Goal: Task Accomplishment & Management: Complete application form

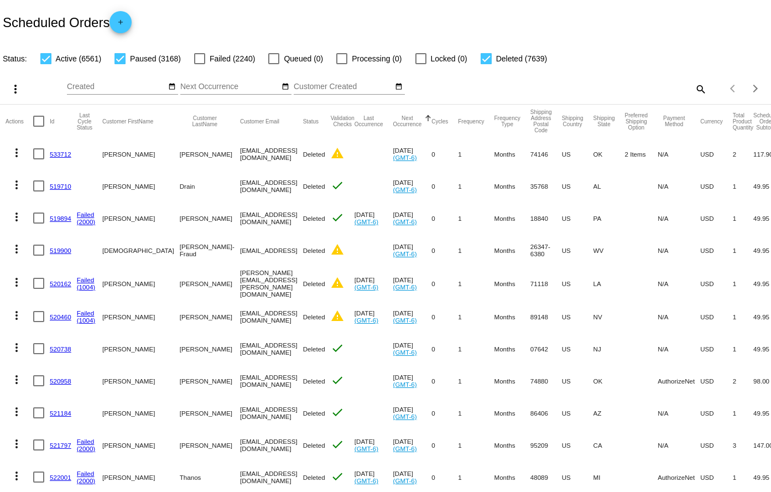
click at [694, 89] on mat-icon "search" at bounding box center [700, 88] width 13 height 17
paste input "726447"
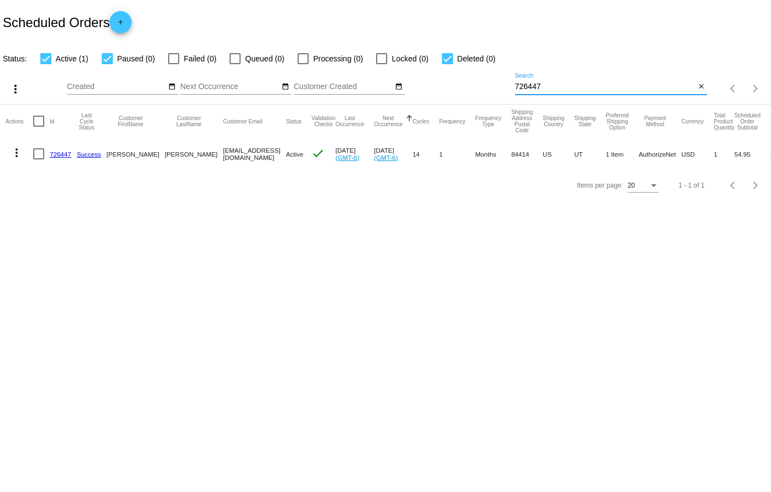
type input "726447"
drag, startPoint x: 172, startPoint y: 156, endPoint x: 241, endPoint y: 155, distance: 69.2
click at [241, 155] on mat-row "more_vert 726447 Success Pamela Poe boyerpam@gmail.com Active check Aug 25 2025…" at bounding box center [406, 154] width 801 height 32
copy mat-row "boyerpam@gmail.com"
click at [19, 151] on mat-icon "more_vert" at bounding box center [16, 152] width 13 height 13
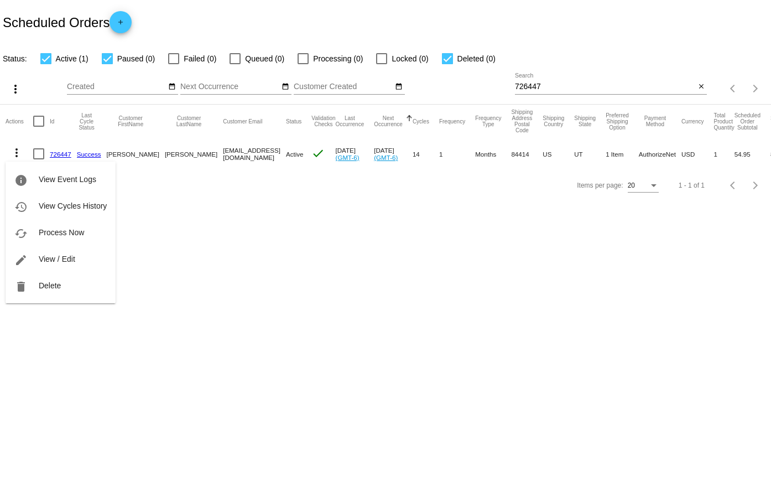
click at [39, 157] on div "info View Event Logs history View Cycles History cached Process Now edit View /…" at bounding box center [61, 222] width 110 height 163
click at [39, 158] on div "info View Event Logs history View Cycles History cached Process Now edit View /…" at bounding box center [61, 222] width 110 height 163
click at [171, 205] on div at bounding box center [385, 246] width 771 height 492
click at [41, 152] on div at bounding box center [38, 153] width 11 height 11
click at [39, 159] on input "checkbox" at bounding box center [38, 159] width 1 height 1
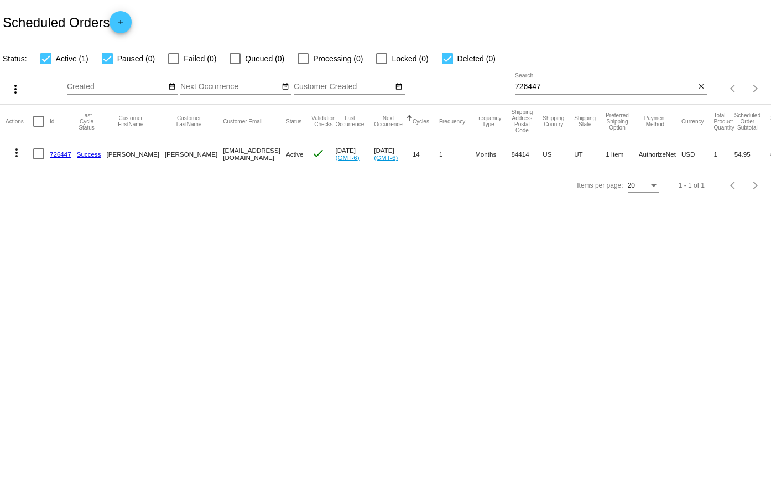
checkbox input "true"
click at [14, 151] on mat-icon "more_vert" at bounding box center [16, 152] width 13 height 13
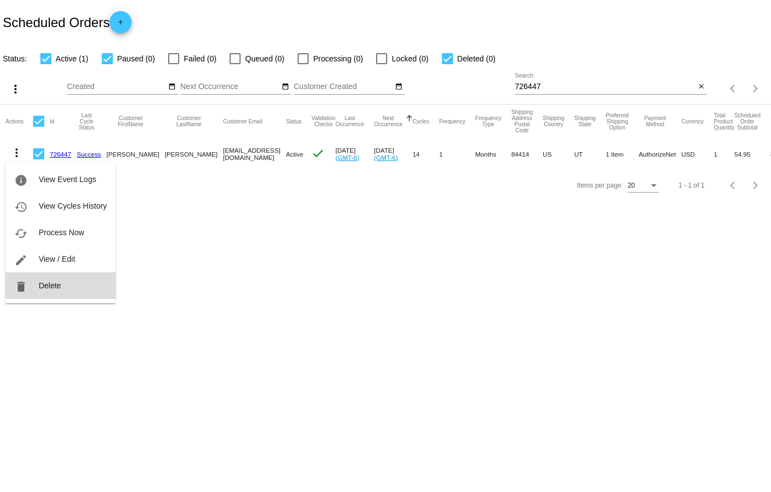
click at [43, 287] on span "Delete" at bounding box center [50, 285] width 22 height 9
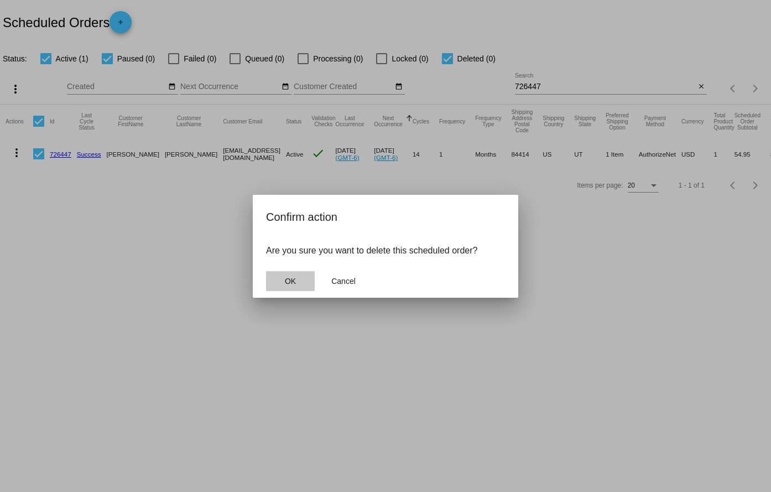
click at [302, 286] on button "OK" at bounding box center [290, 281] width 49 height 20
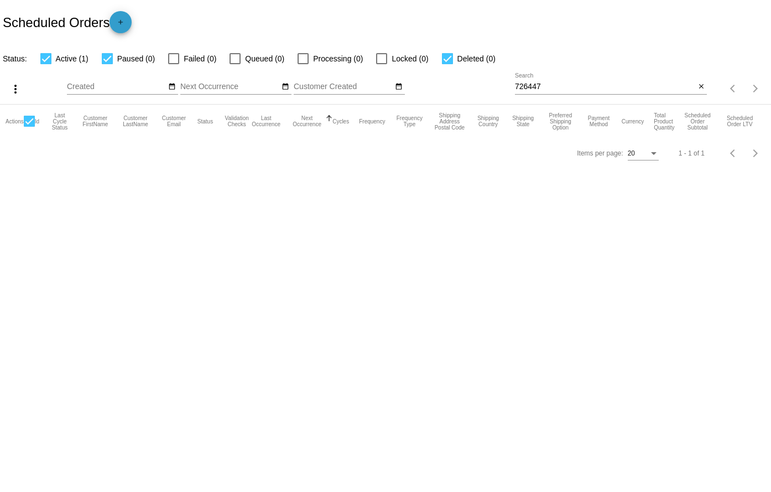
click at [127, 29] on mat-icon "add" at bounding box center [120, 24] width 13 height 13
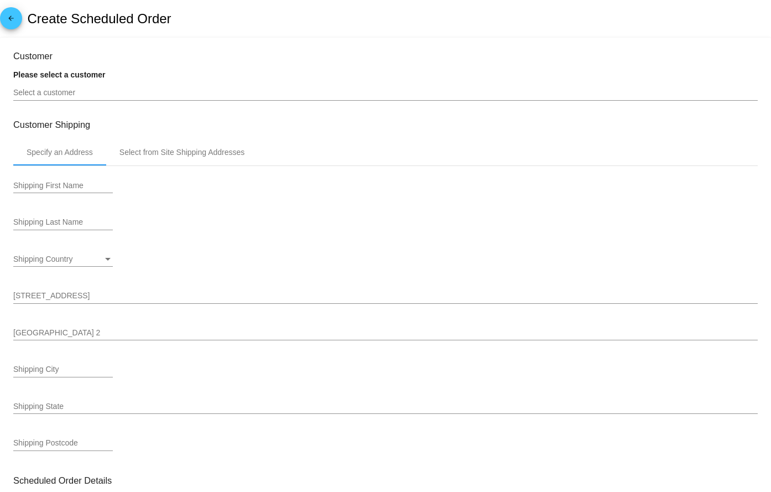
type input "10/15/2025"
click at [114, 91] on input "Select a customer" at bounding box center [385, 93] width 745 height 9
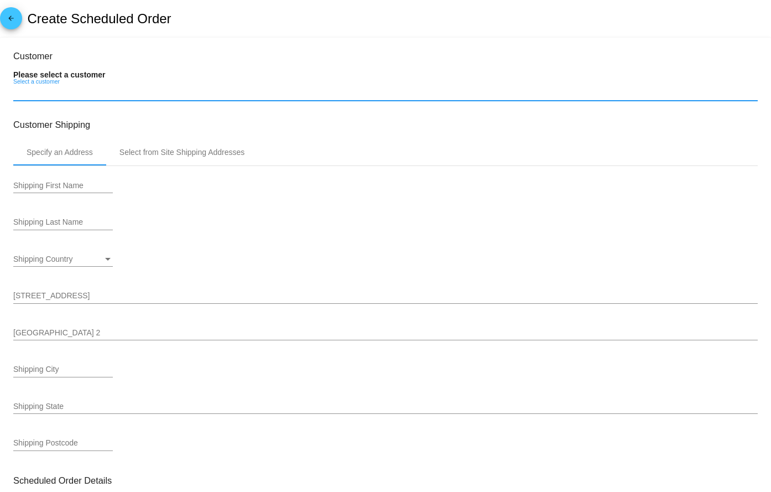
paste input "boyerpam@gmail.com"
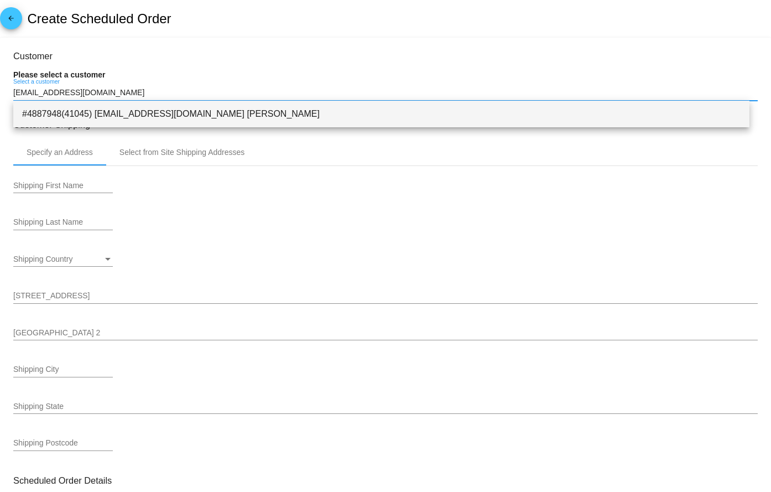
type input "boyerpam@gmail.co"
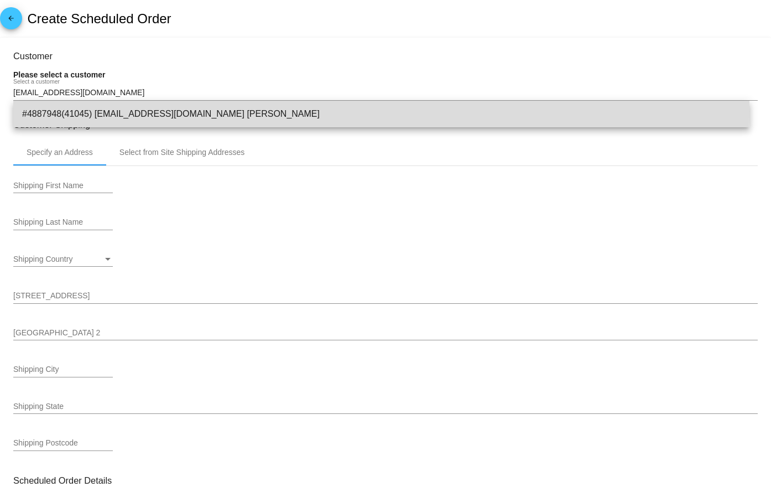
click at [120, 110] on span "#4887948(41045) boyerpam@gmail.com Pamela Poe" at bounding box center [381, 114] width 719 height 27
type input "Pamela"
type input "Poe"
type input "2795 N 1050 E"
type input "North Ogden"
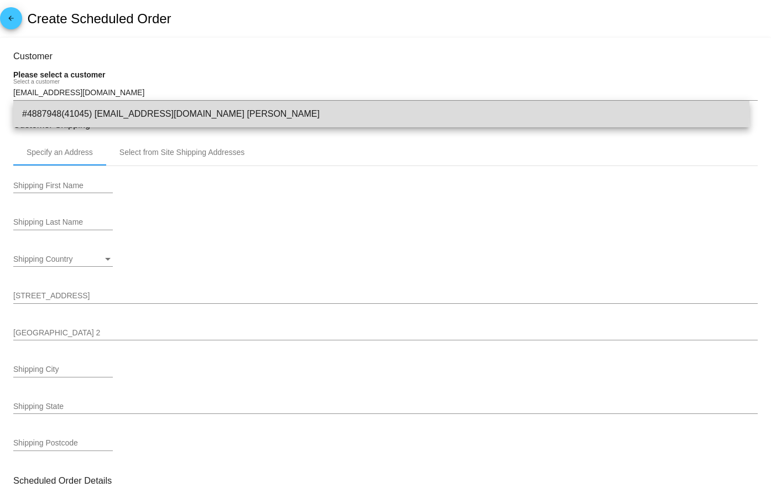
type input "84414"
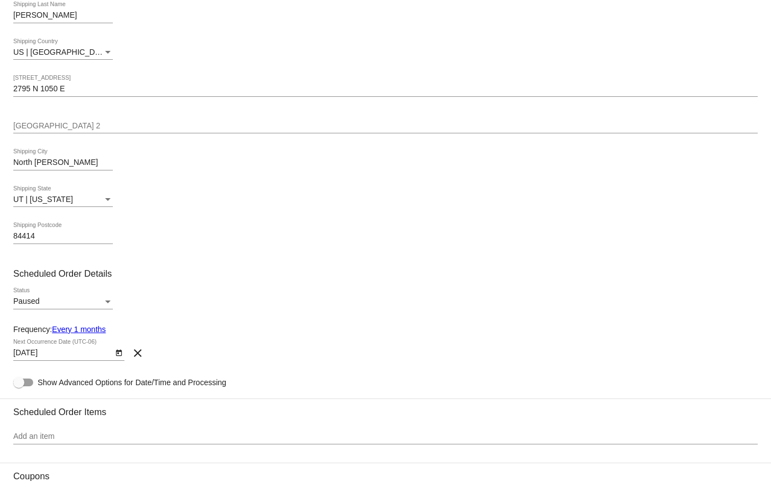
scroll to position [221, 0]
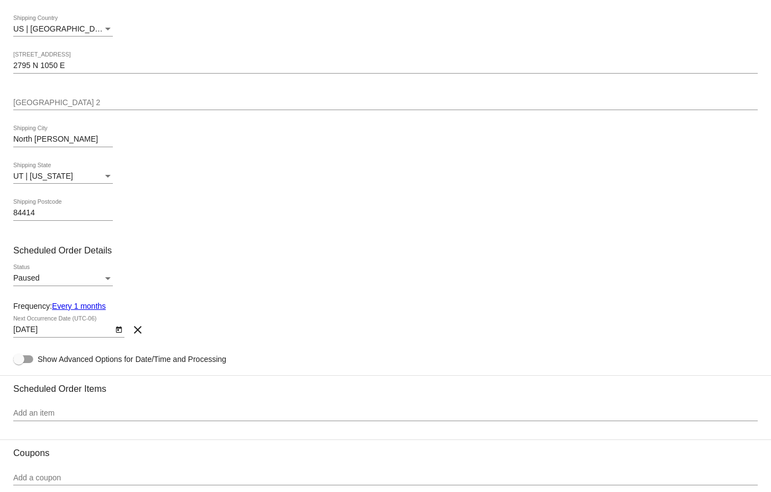
click at [219, 228] on div "84414 Shipping Postcode" at bounding box center [385, 215] width 745 height 32
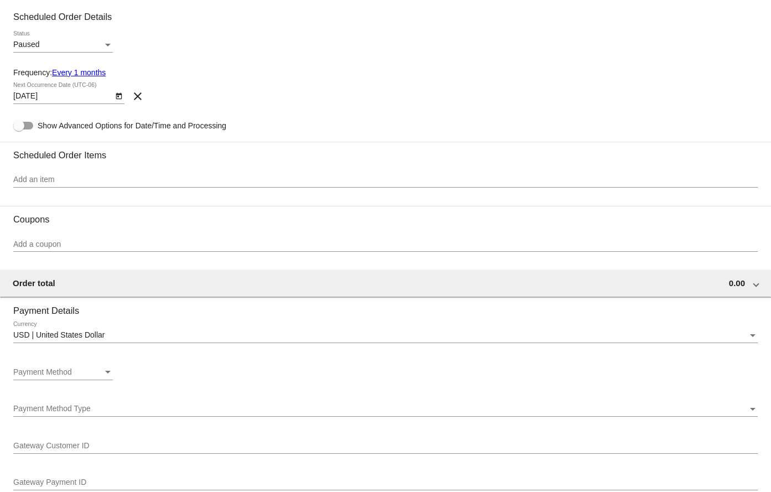
scroll to position [498, 0]
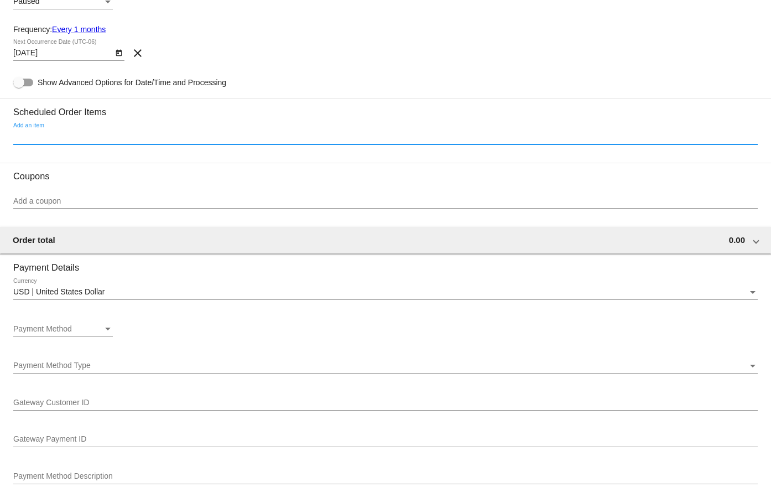
click at [106, 136] on input "Add an item" at bounding box center [385, 136] width 745 height 9
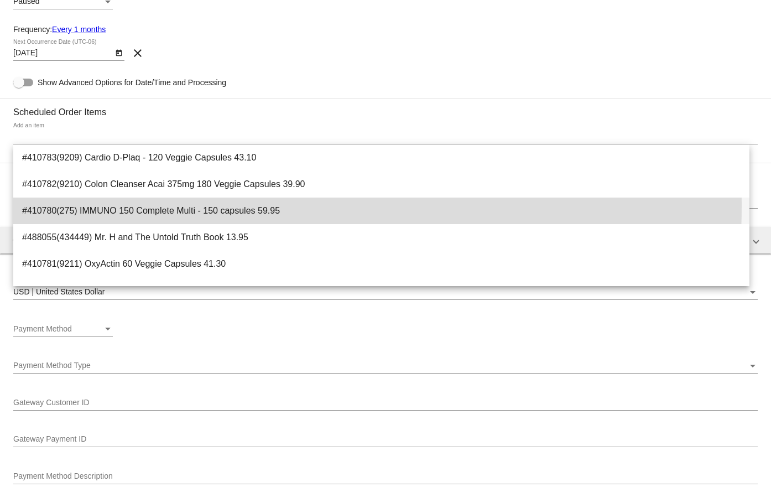
click at [148, 206] on span "#410780(275) IMMUNO 150 Complete Multi - 150 capsules 59.95" at bounding box center [381, 211] width 719 height 27
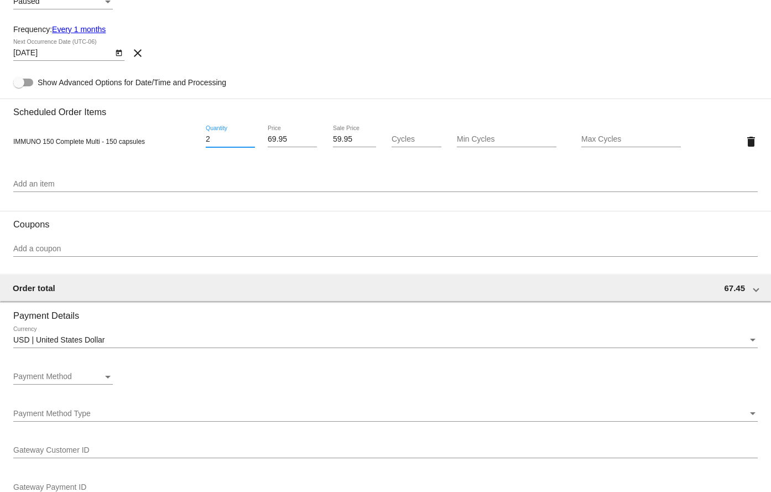
click at [249, 136] on input "2" at bounding box center [230, 139] width 49 height 9
type input "3"
click at [249, 136] on input "3" at bounding box center [230, 139] width 49 height 9
click at [59, 183] on input "Add an item" at bounding box center [385, 184] width 745 height 9
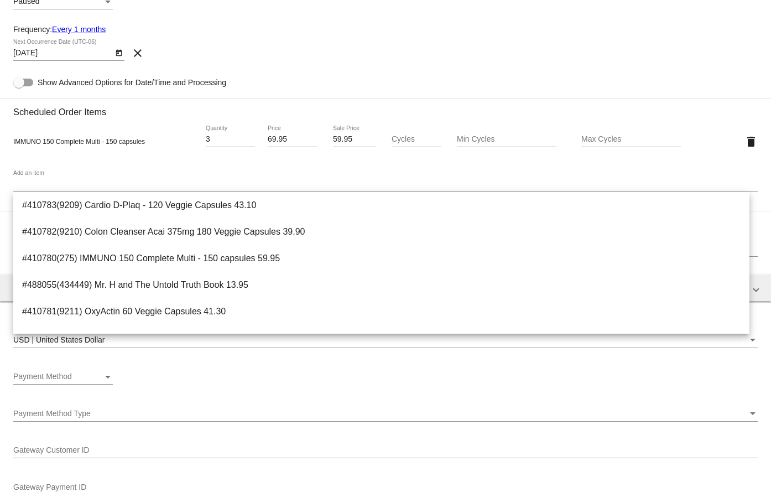
click at [77, 147] on div "IMMUNO 150 Complete Multi - 150 capsules 3 Quantity 69.95 Price 59.95 Sale Pric…" at bounding box center [385, 142] width 745 height 32
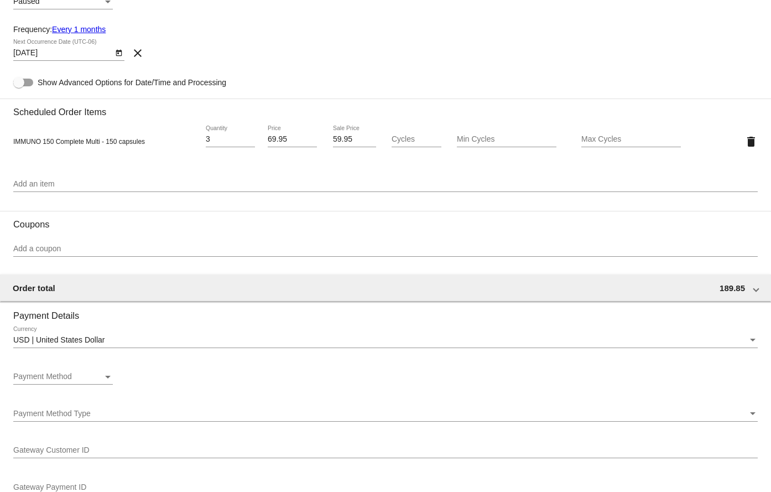
click at [66, 153] on div "IMMUNO 150 Complete Multi - 150 capsules 3 Quantity 69.95 Price 59.95 Sale Pric…" at bounding box center [385, 142] width 745 height 32
drag, startPoint x: 47, startPoint y: 249, endPoint x: 74, endPoint y: 265, distance: 31.5
click at [47, 250] on input "Add a coupon" at bounding box center [385, 249] width 745 height 9
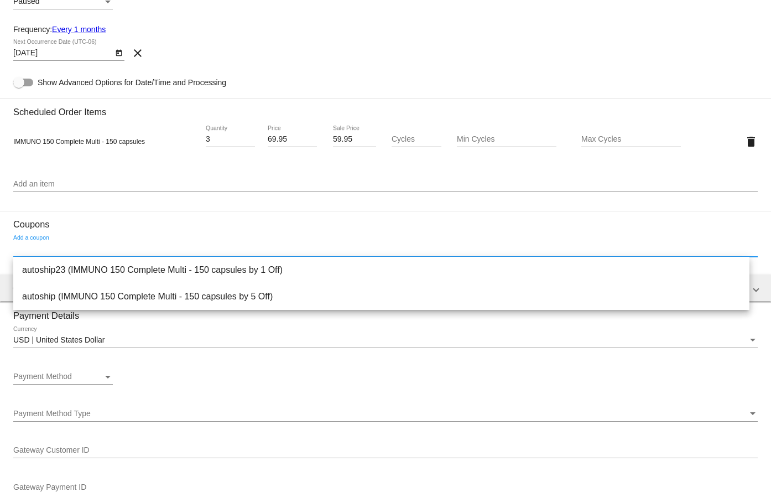
click at [96, 151] on div "IMMUNO 150 Complete Multi - 150 capsules 3 Quantity 69.95 Price 59.95 Sale Pric…" at bounding box center [385, 142] width 745 height 32
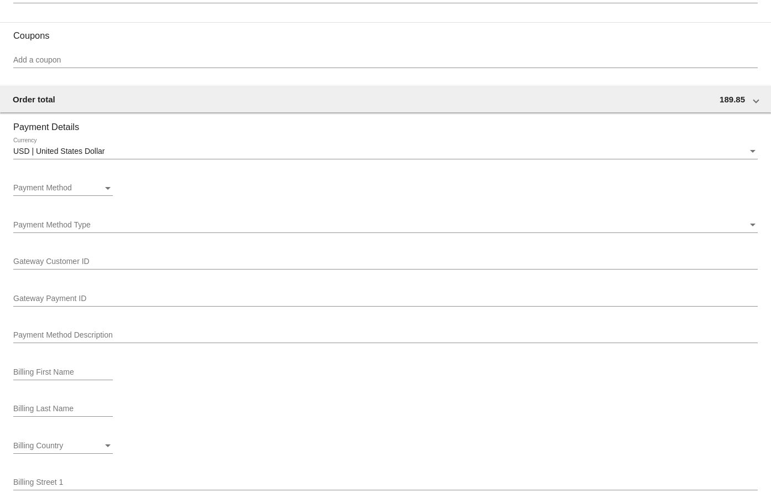
scroll to position [719, 0]
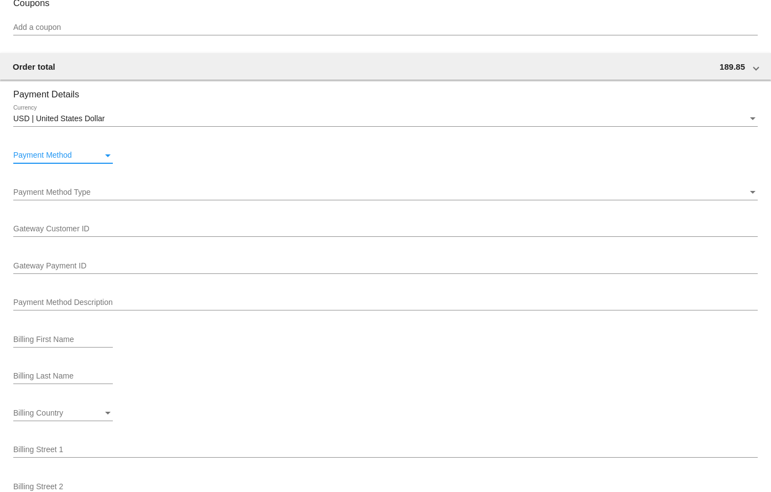
click at [95, 151] on div "Payment Method" at bounding box center [58, 155] width 90 height 9
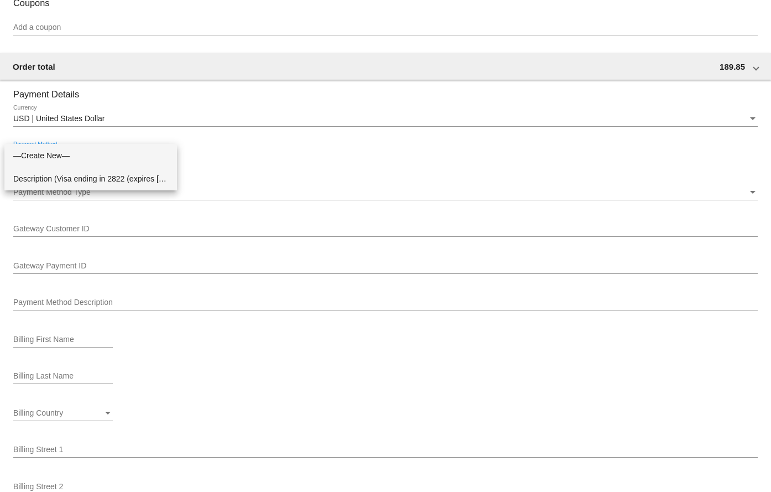
click at [83, 180] on span "Description (Visa ending in 2822 (expires 04/27)) GatewayCustomerId (679952559)…" at bounding box center [90, 178] width 155 height 23
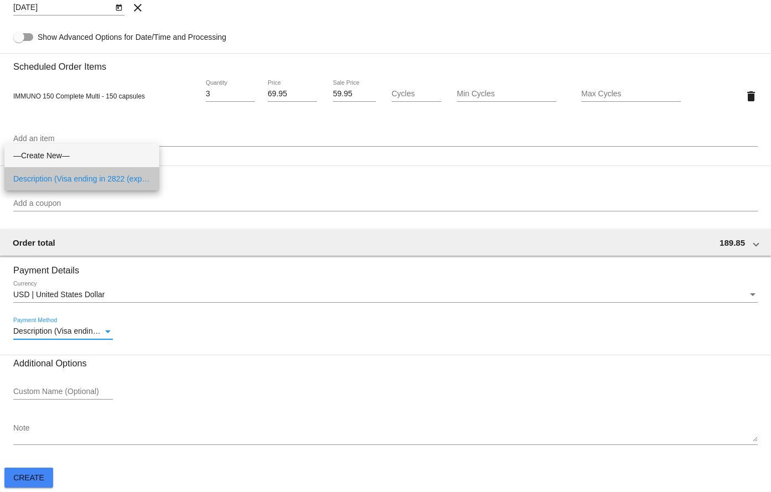
scroll to position [543, 0]
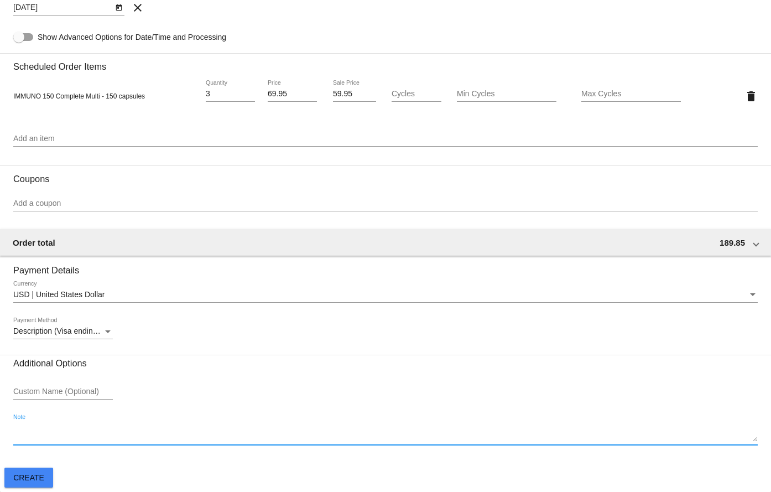
paste textarea "TJ*/Auto-ship"
type textarea "TJ*/Auto-ship"
click at [250, 177] on h3 "Coupons" at bounding box center [385, 174] width 745 height 19
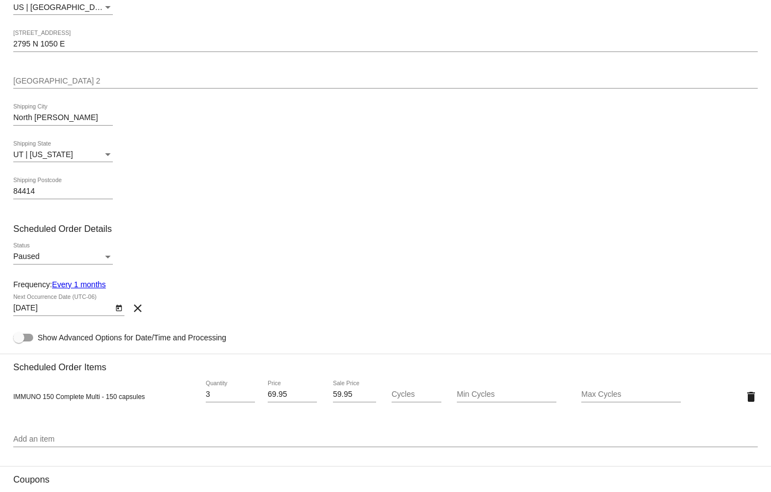
scroll to position [211, 0]
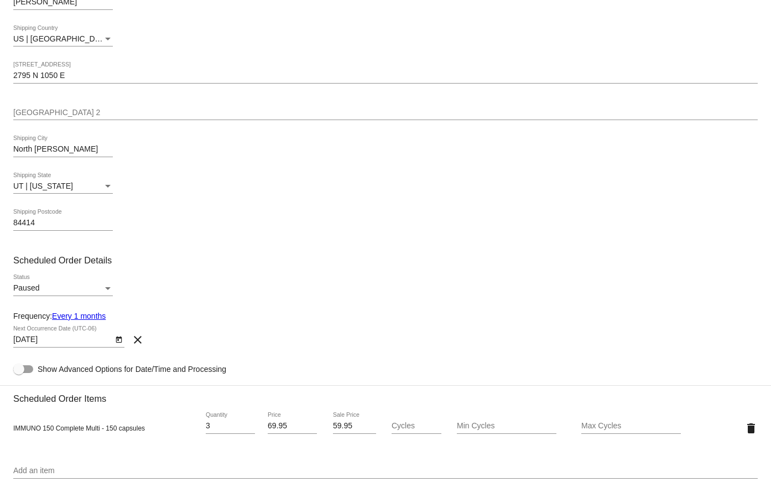
click at [119, 342] on icon "Open calendar" at bounding box center [119, 339] width 8 height 13
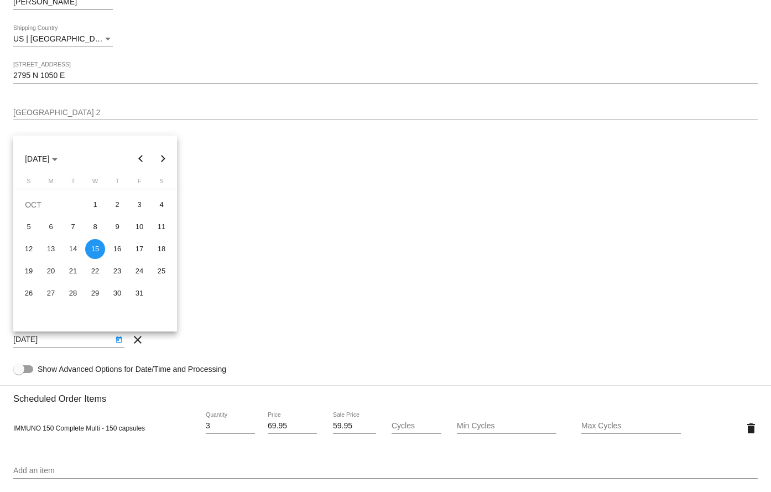
click at [143, 162] on button "Previous month" at bounding box center [141, 159] width 22 height 22
click at [54, 271] on div "15" at bounding box center [51, 271] width 20 height 20
type input "9/15/2025"
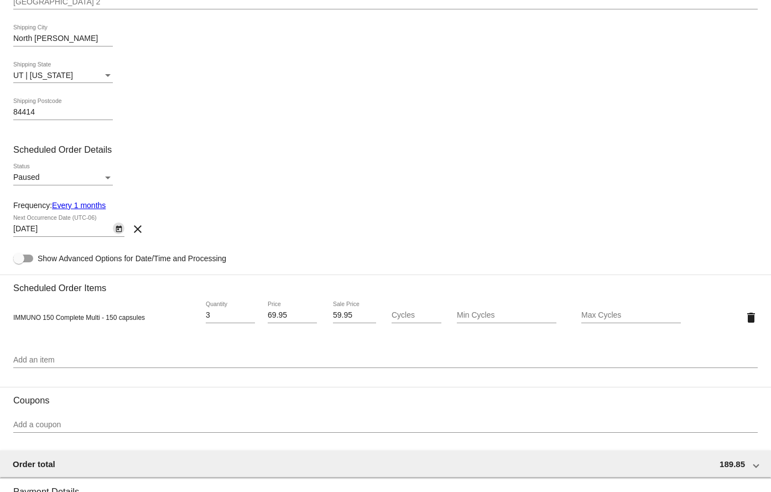
scroll to position [433, 0]
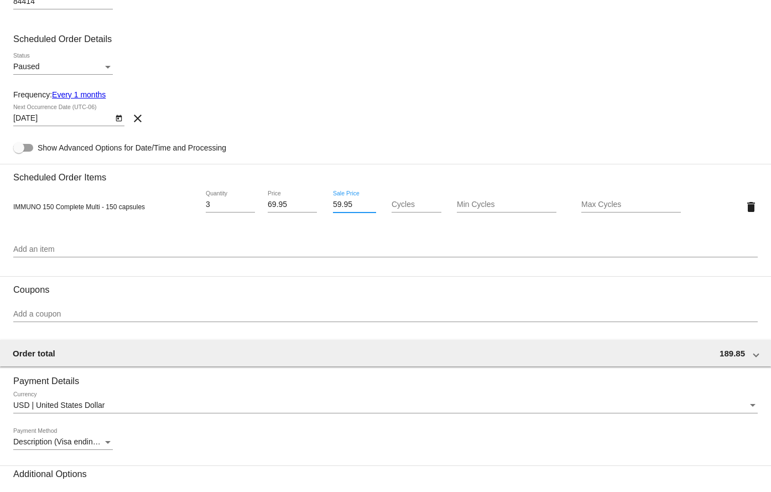
click at [336, 204] on input "59.95" at bounding box center [354, 204] width 43 height 9
type input "55.96"
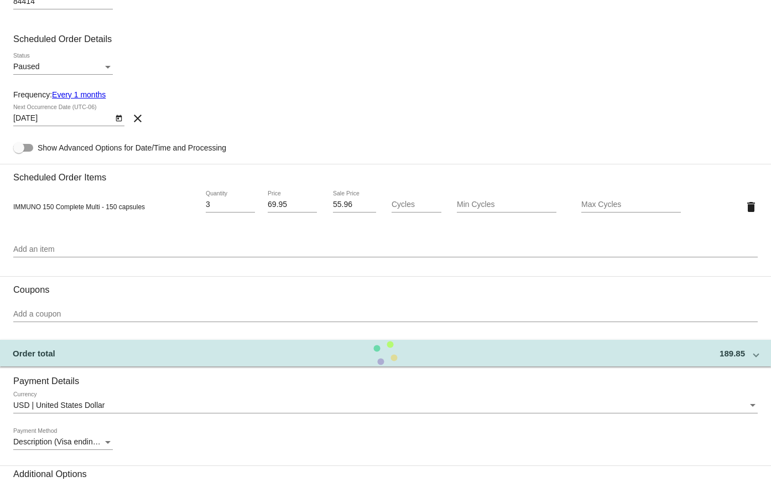
click at [374, 142] on mat-card-content "Customer 4887948(41045): Pamela Poe boyerpam@gmail.com Select a customer Custom…" at bounding box center [385, 91] width 745 height 947
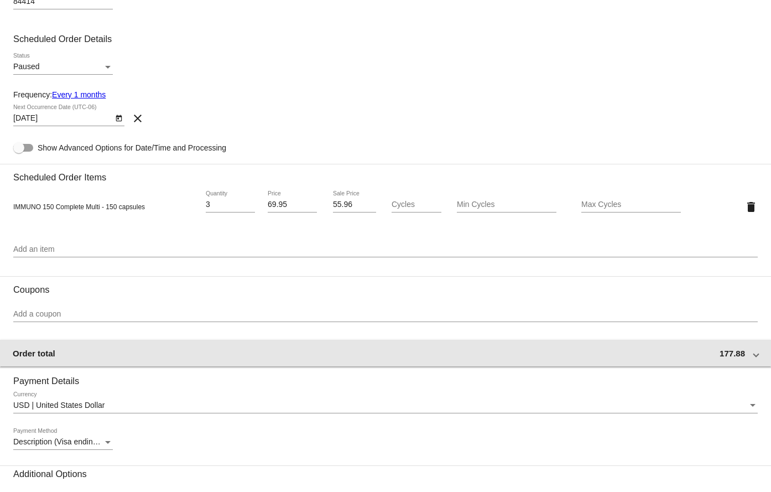
scroll to position [543, 0]
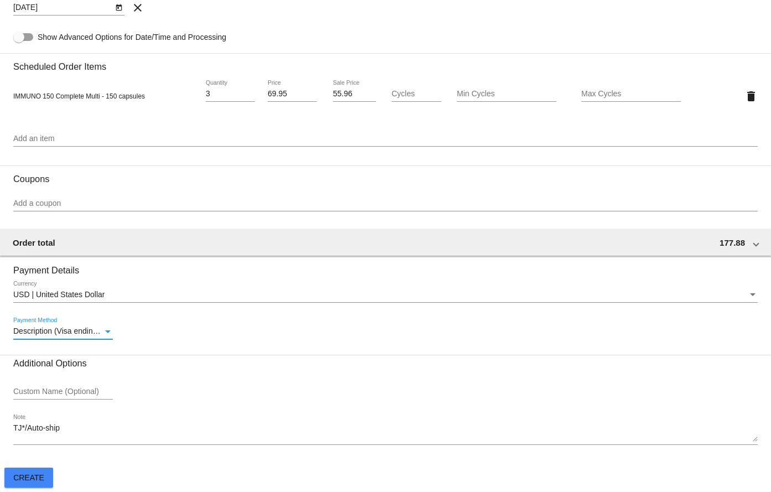
click at [70, 335] on span "Description (Visa ending in 2822 (expires 04/27)) GatewayCustomerId (679952559)…" at bounding box center [246, 330] width 466 height 9
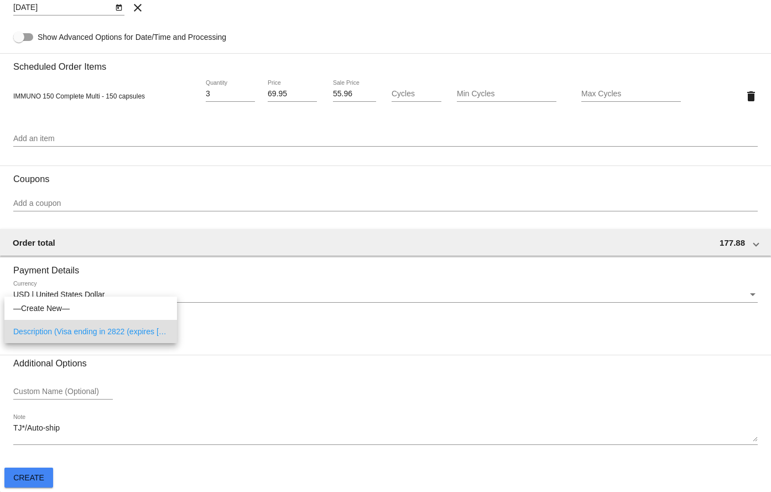
click at [91, 217] on div at bounding box center [385, 246] width 771 height 492
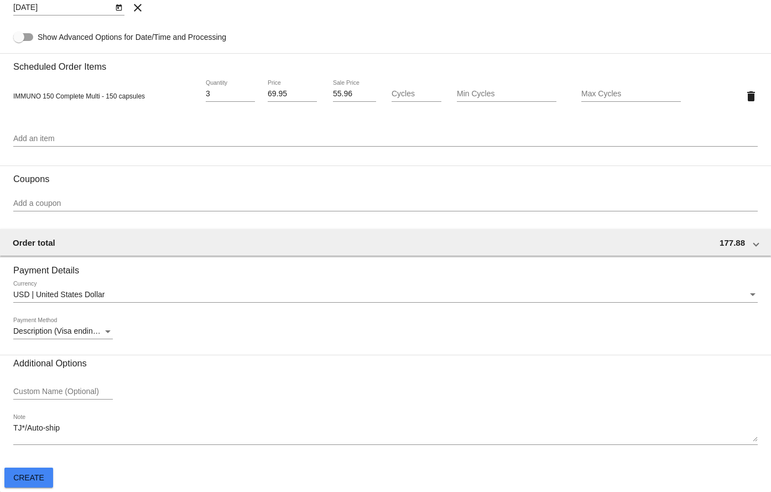
click at [78, 331] on span "Description (Visa ending in 2822 (expires 04/27)) GatewayCustomerId (679952559)…" at bounding box center [246, 330] width 466 height 9
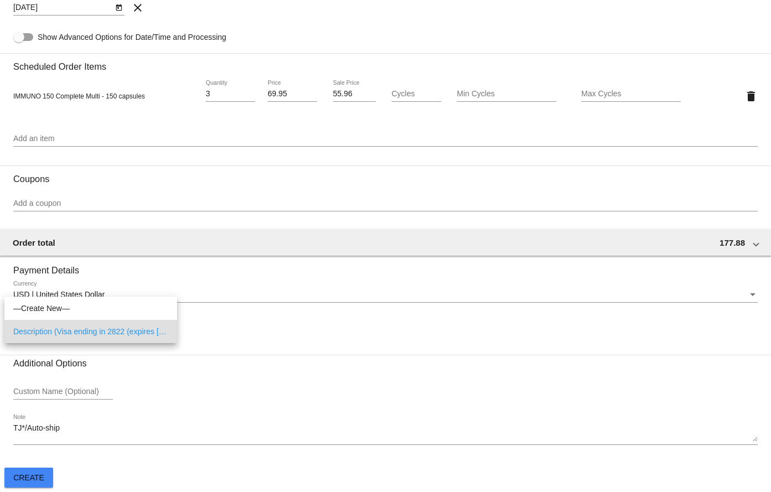
click at [34, 216] on div at bounding box center [385, 246] width 771 height 492
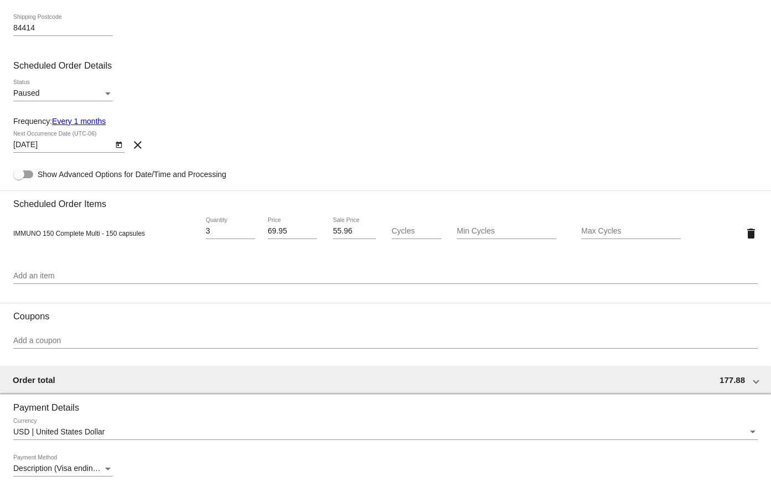
scroll to position [211, 0]
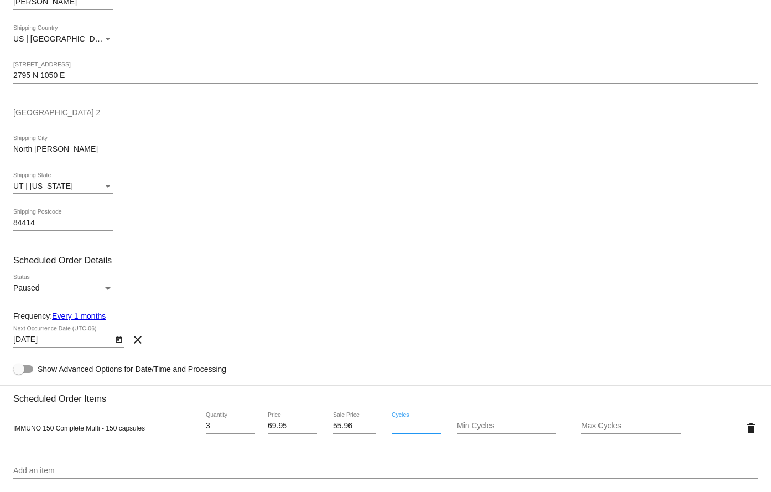
click at [409, 429] on input "Cycles" at bounding box center [416, 426] width 49 height 9
type input "1"
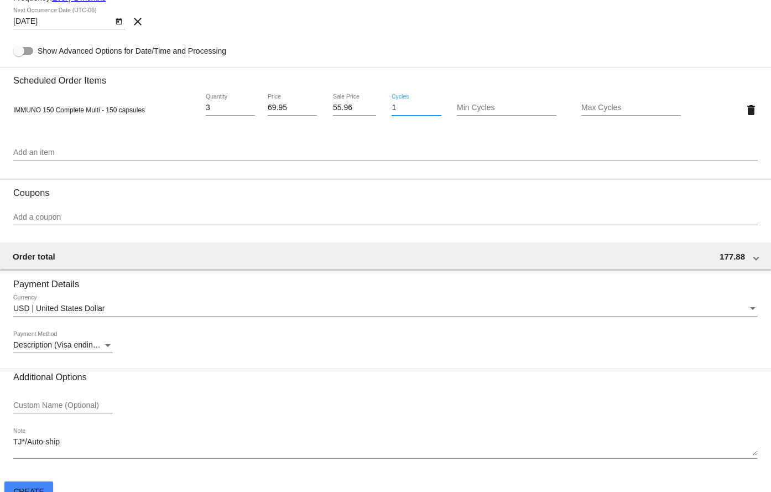
scroll to position [543, 0]
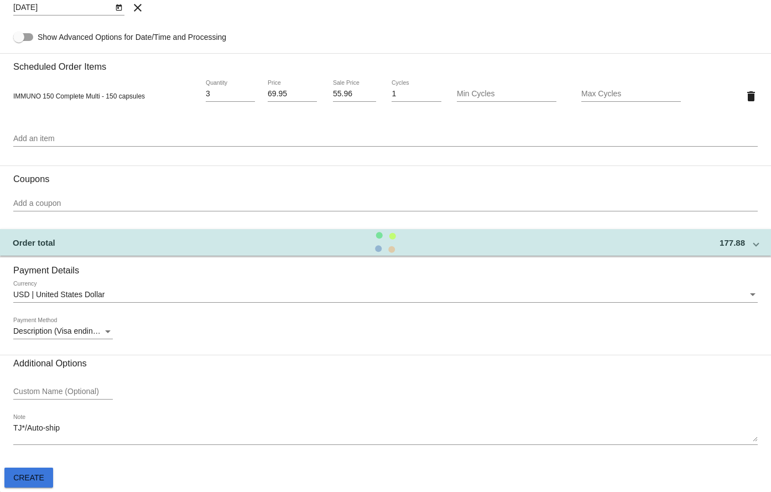
click at [43, 482] on button "Create" at bounding box center [28, 478] width 49 height 20
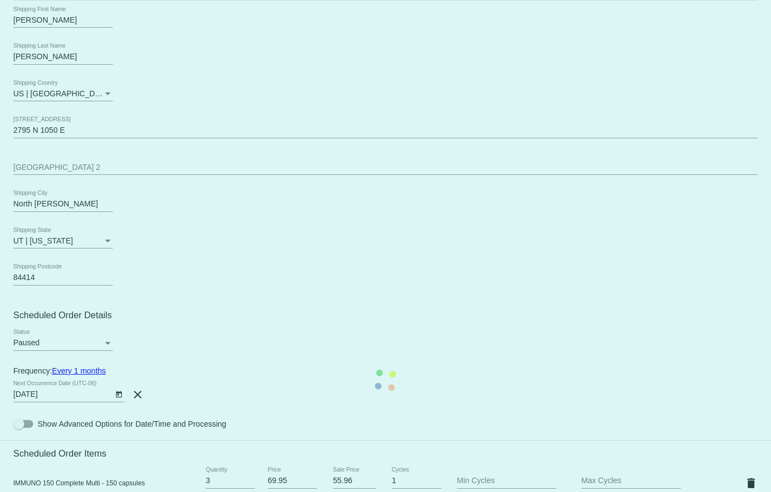
scroll to position [156, 0]
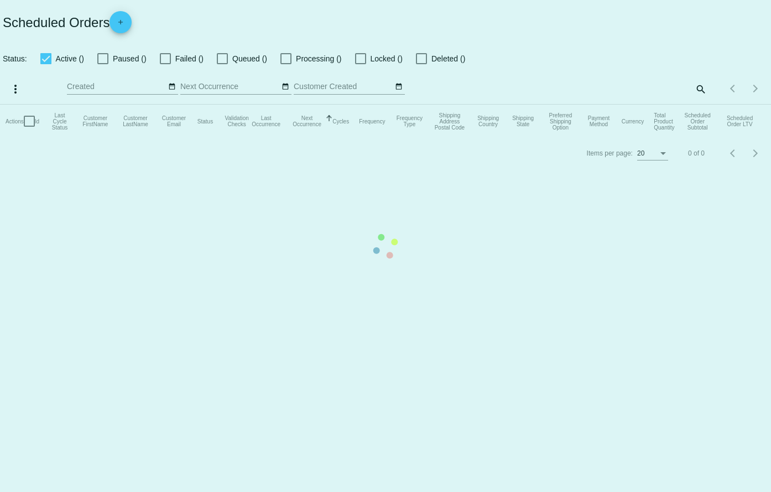
checkbox input "true"
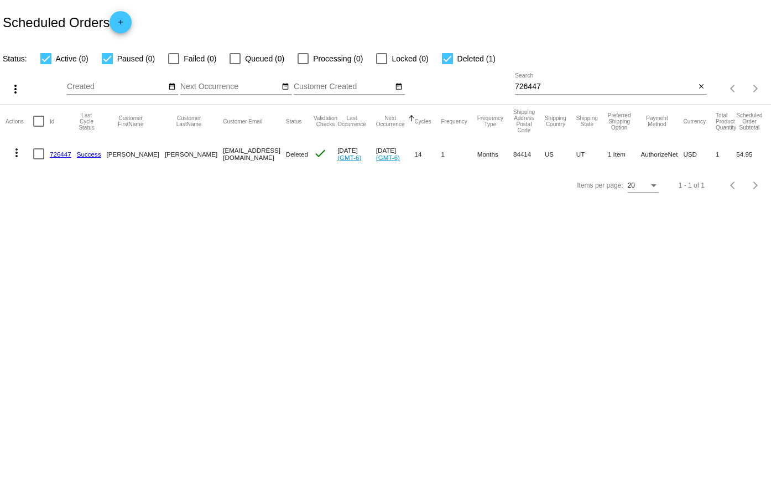
drag, startPoint x: 164, startPoint y: 154, endPoint x: 245, endPoint y: 163, distance: 81.2
click at [245, 163] on mat-row "more_vert 726447 Success Pamela Poe boyerpam@gmail.com Deleted check Aug 25 202…" at bounding box center [407, 154] width 803 height 32
copy mat-row "boyerpam@gmail.com"
click at [698, 84] on mat-icon "close" at bounding box center [702, 86] width 8 height 9
